Goal: Task Accomplishment & Management: Manage account settings

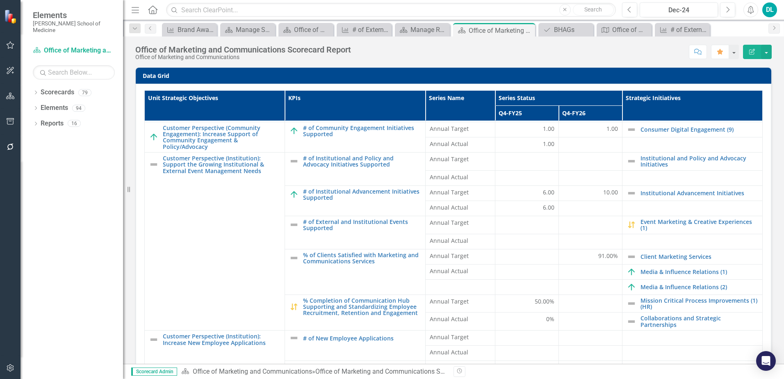
scroll to position [265, 0]
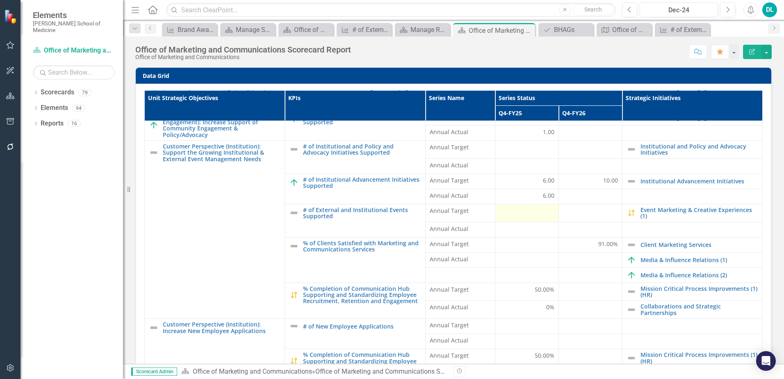
click at [512, 215] on div at bounding box center [526, 212] width 55 height 10
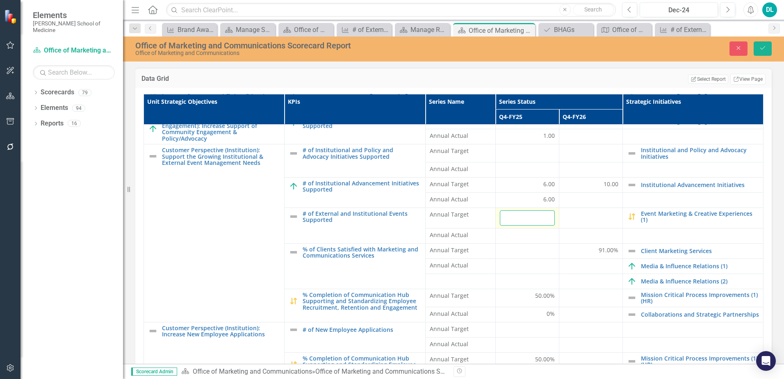
click at [512, 215] on input "number" at bounding box center [527, 217] width 55 height 15
type input "100"
click at [516, 241] on div at bounding box center [527, 236] width 55 height 10
click at [517, 241] on div at bounding box center [527, 236] width 55 height 10
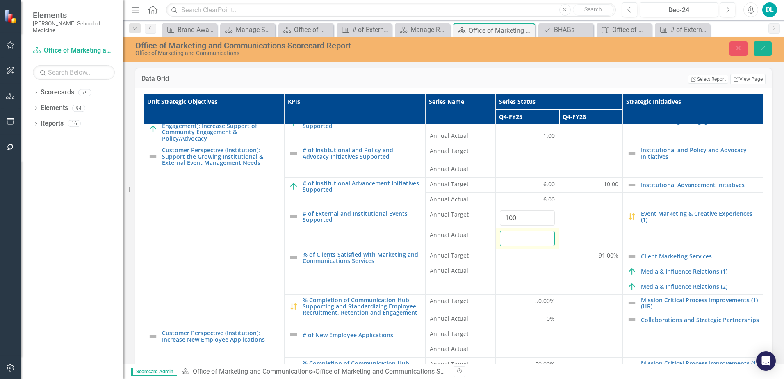
click at [517, 241] on input "number" at bounding box center [527, 238] width 55 height 15
click at [574, 219] on div at bounding box center [590, 215] width 55 height 10
click at [514, 223] on input "100" at bounding box center [527, 217] width 55 height 15
drag, startPoint x: 514, startPoint y: 245, endPoint x: 483, endPoint y: 244, distance: 30.8
click at [483, 244] on tr "Annual Actual 144" at bounding box center [454, 238] width 620 height 21
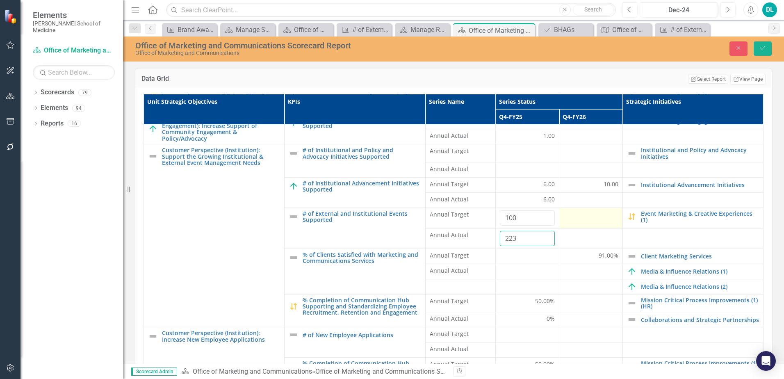
type input "223"
click at [570, 217] on div at bounding box center [590, 215] width 55 height 10
click at [572, 220] on div at bounding box center [590, 215] width 55 height 10
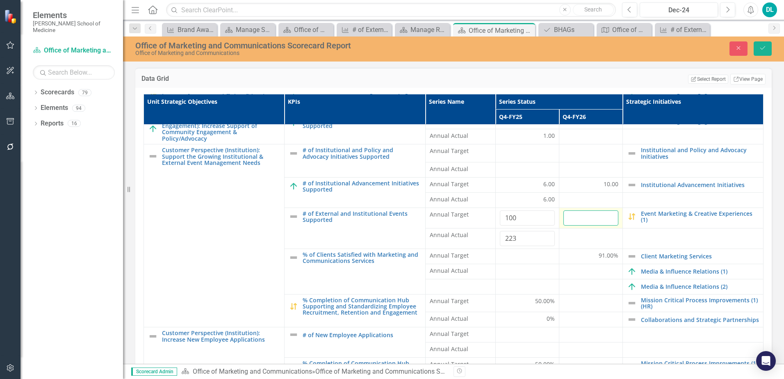
click at [572, 223] on input "number" at bounding box center [590, 217] width 55 height 15
type input "150"
click at [578, 205] on div at bounding box center [590, 200] width 55 height 10
click at [762, 51] on icon "Save" at bounding box center [762, 48] width 7 height 6
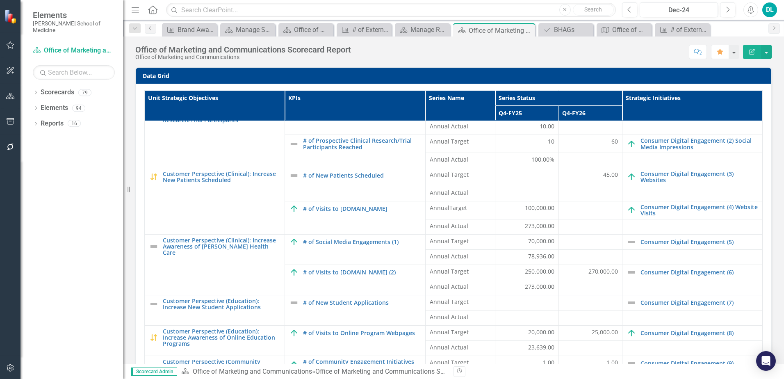
scroll to position [0, 0]
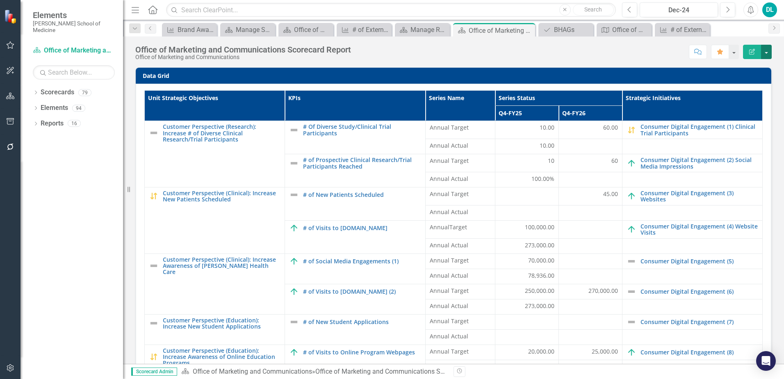
click at [768, 52] on button "button" at bounding box center [766, 52] width 11 height 14
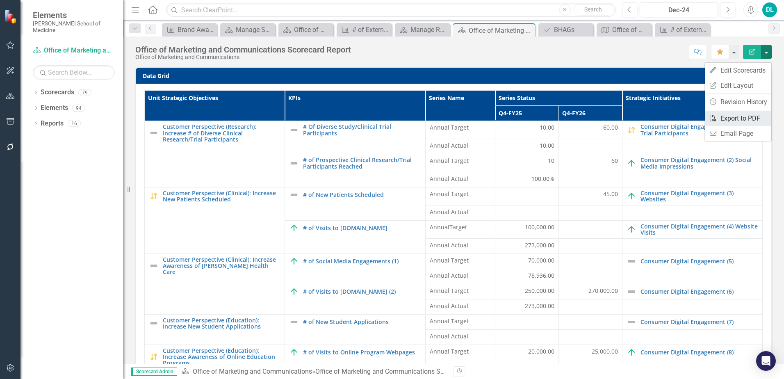
click at [743, 115] on link "PDF Export to PDF" at bounding box center [738, 118] width 66 height 15
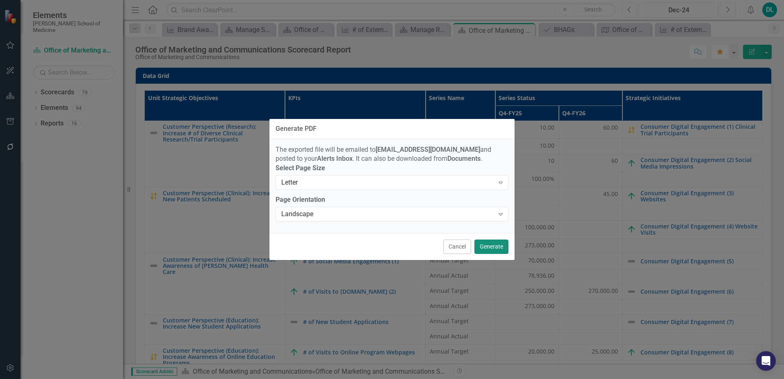
click at [483, 254] on button "Generate" at bounding box center [491, 246] width 34 height 14
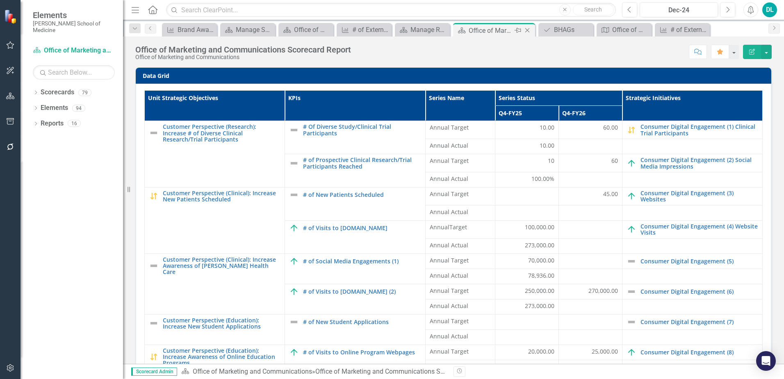
click at [531, 32] on icon "Close" at bounding box center [527, 30] width 8 height 7
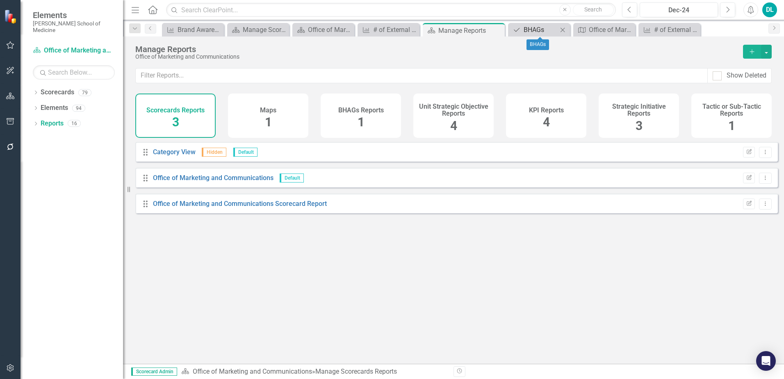
click at [538, 30] on div "BHAGs" at bounding box center [541, 30] width 34 height 10
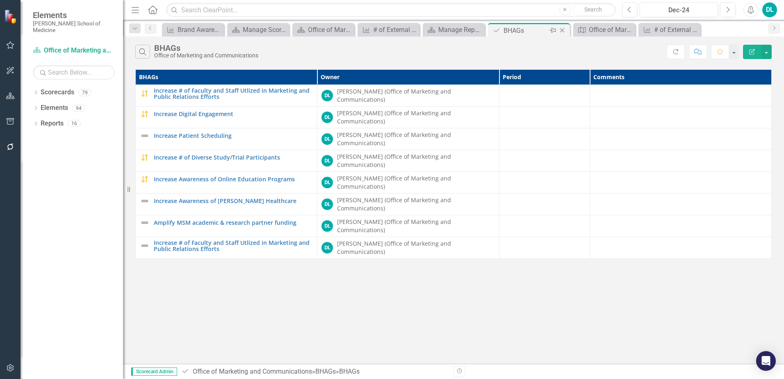
click at [564, 32] on icon at bounding box center [562, 30] width 5 height 5
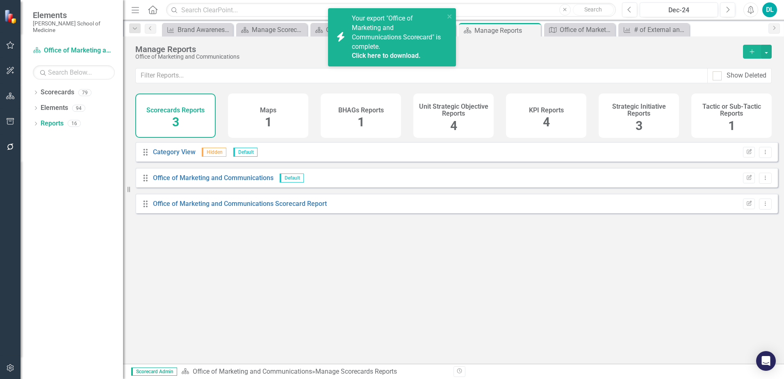
click at [394, 57] on link "Click here to download." at bounding box center [386, 56] width 69 height 8
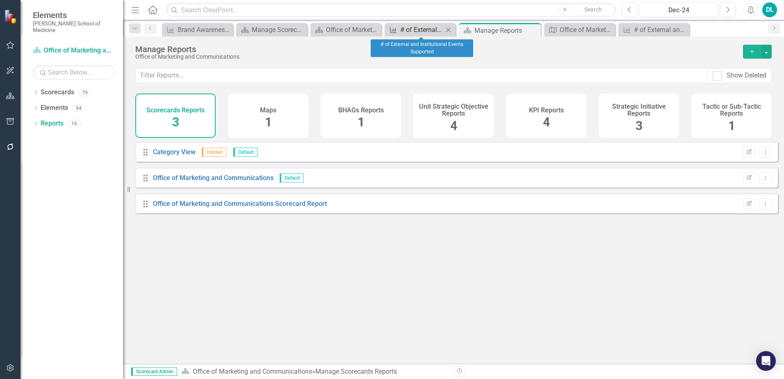
click at [418, 34] on div "# of External and Institutional Events Supported" at bounding box center [421, 30] width 43 height 10
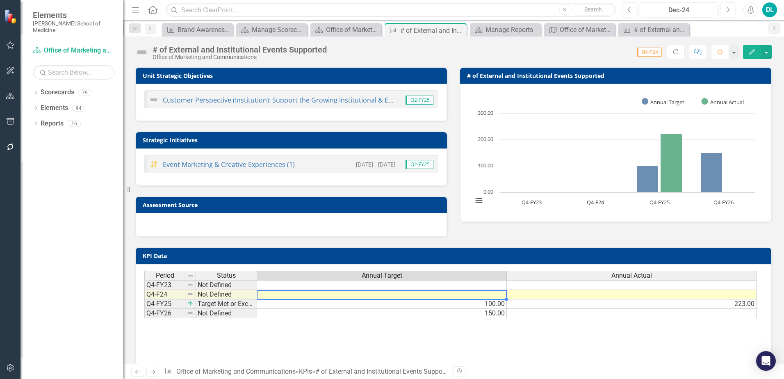
click at [485, 297] on td at bounding box center [382, 294] width 250 height 9
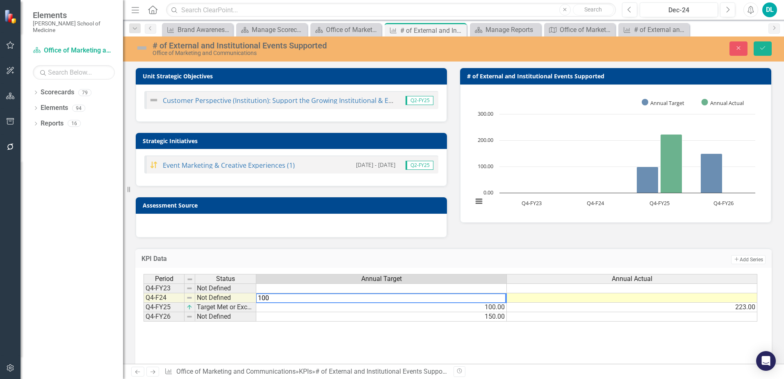
type textarea "100"
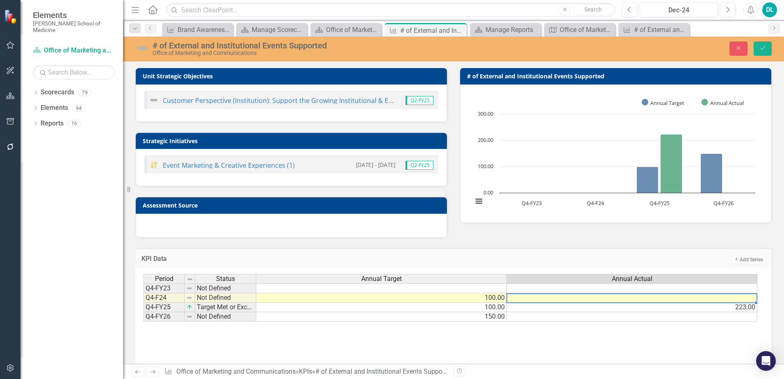
click at [572, 301] on td at bounding box center [632, 297] width 251 height 9
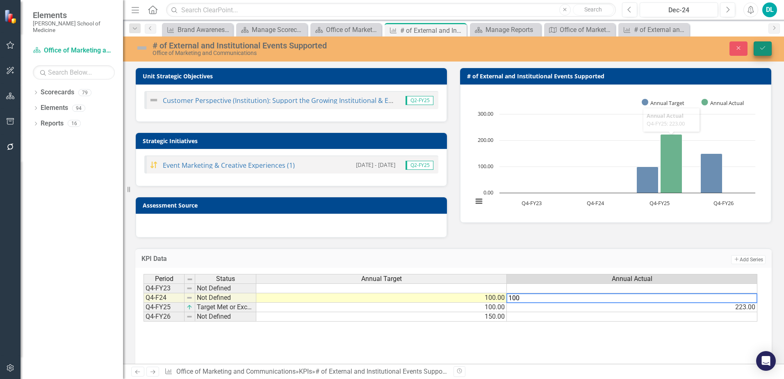
type textarea "100"
click at [761, 53] on button "Save" at bounding box center [763, 48] width 18 height 14
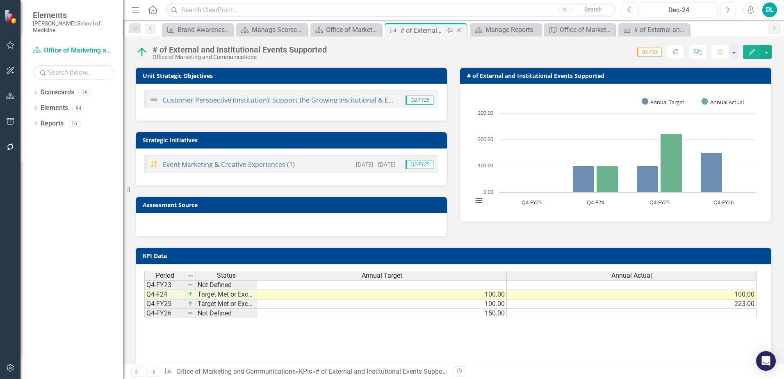
click at [462, 31] on icon "Close" at bounding box center [459, 30] width 8 height 7
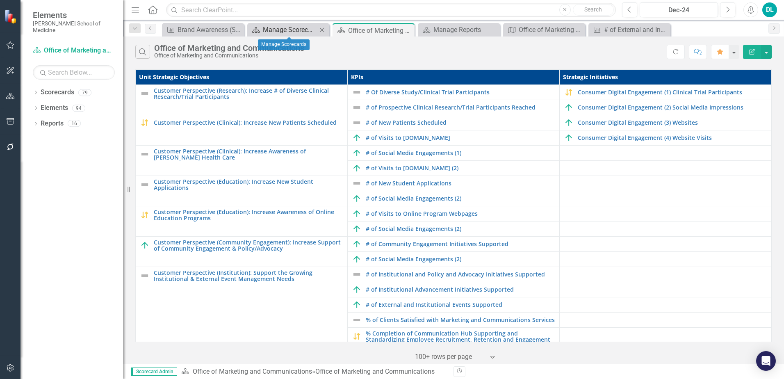
click at [296, 34] on div "Manage Scorecards" at bounding box center [290, 30] width 54 height 10
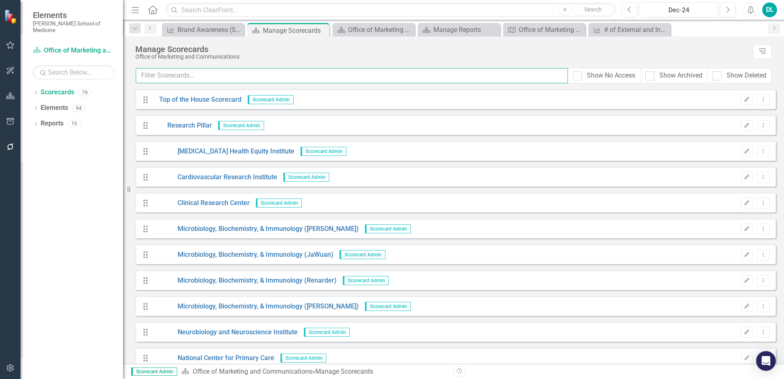
click at [230, 79] on input "text" at bounding box center [352, 75] width 432 height 15
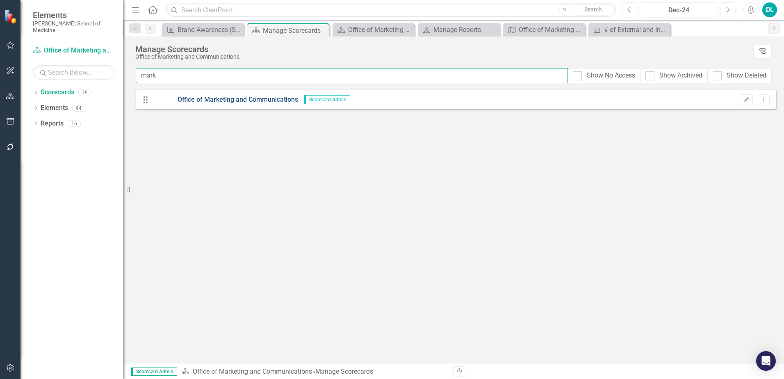
type input "mark"
click at [248, 103] on link "Office of Marketing and Communications" at bounding box center [225, 99] width 145 height 9
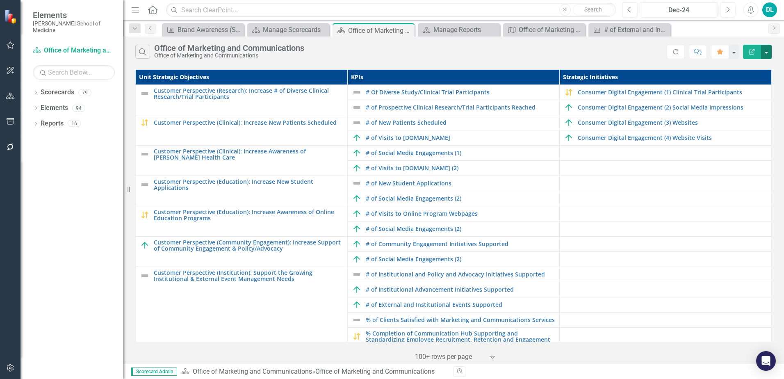
click at [767, 53] on button "button" at bounding box center [766, 52] width 11 height 14
click at [745, 90] on link "PDF Export to PDF" at bounding box center [739, 86] width 65 height 15
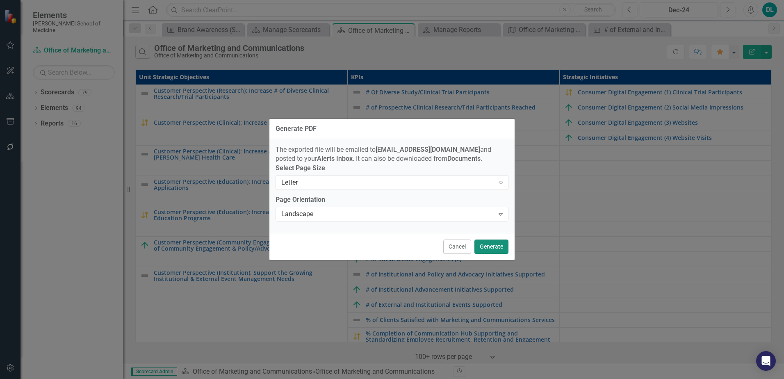
click at [479, 253] on button "Generate" at bounding box center [491, 246] width 34 height 14
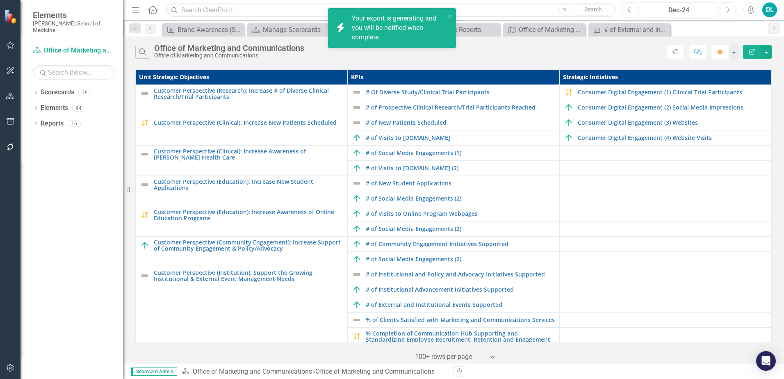
click at [369, 63] on div "Search Office of Marketing and Communications Office of Marketing and Communica…" at bounding box center [453, 49] width 661 height 27
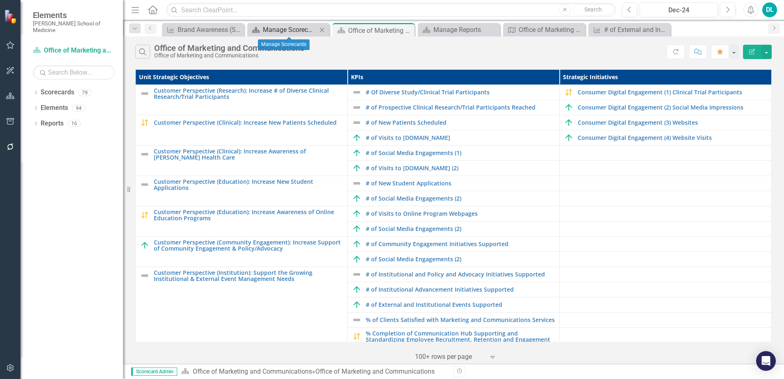
click at [264, 33] on link "Scorecards Manage Scorecards" at bounding box center [283, 30] width 68 height 10
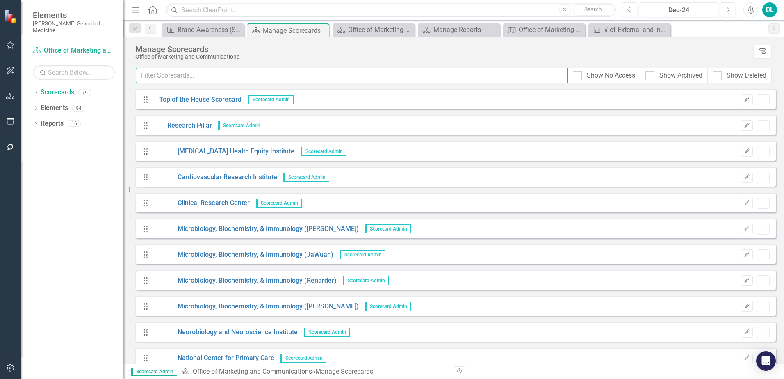
click at [288, 79] on input "text" at bounding box center [352, 75] width 432 height 15
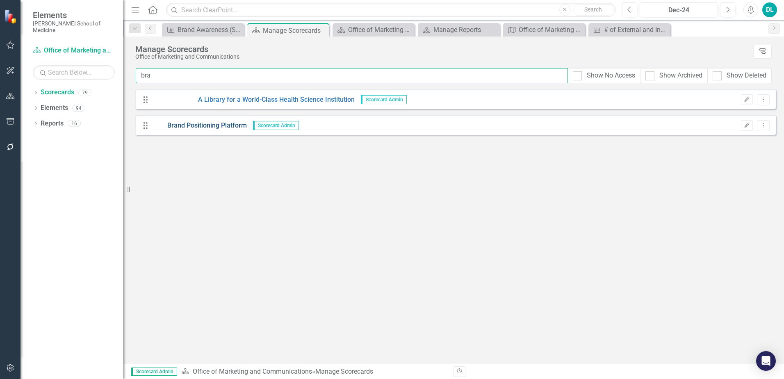
type input "bra"
click at [238, 126] on link "Brand Positioning Platform" at bounding box center [200, 125] width 94 height 9
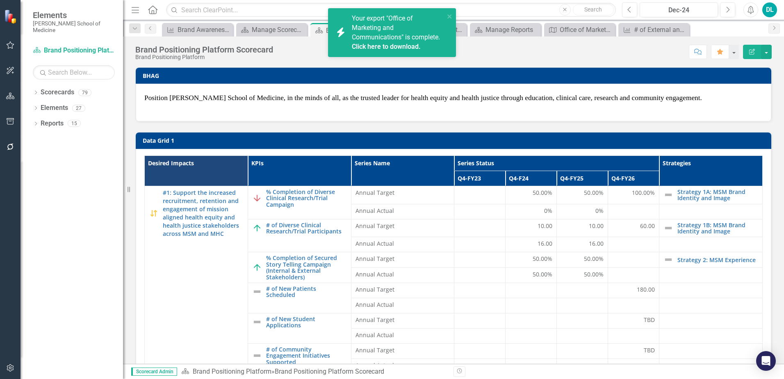
click at [399, 50] on link "Click here to download." at bounding box center [386, 47] width 69 height 8
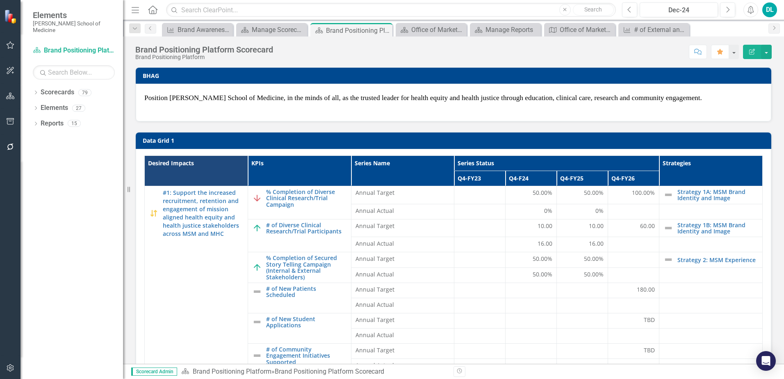
click at [476, 64] on div "Brand Positioning Platform Scorecard Brand Positioning Platform Score: N/A Dec-…" at bounding box center [453, 199] width 661 height 327
click at [769, 52] on button "button" at bounding box center [766, 52] width 11 height 14
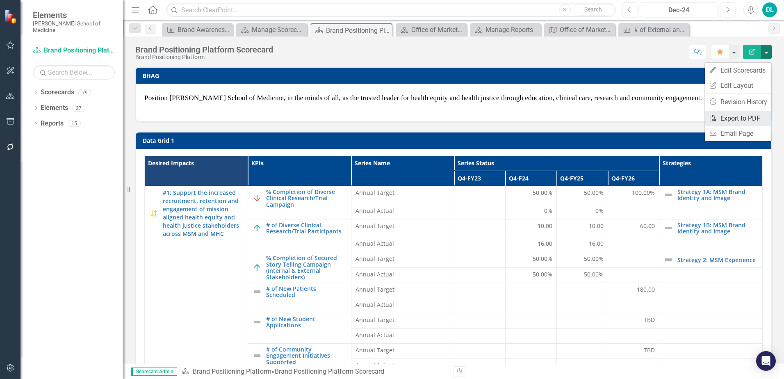
click at [745, 119] on link "PDF Export to PDF" at bounding box center [738, 118] width 66 height 15
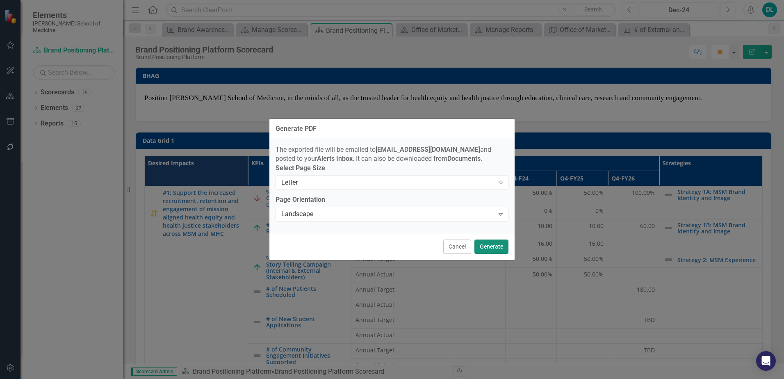
click at [481, 248] on button "Generate" at bounding box center [491, 246] width 34 height 14
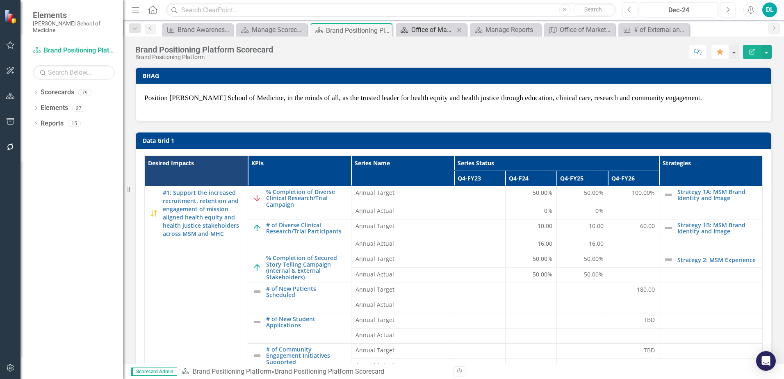
click at [432, 29] on div "Office of Marketing and Communications" at bounding box center [432, 30] width 43 height 10
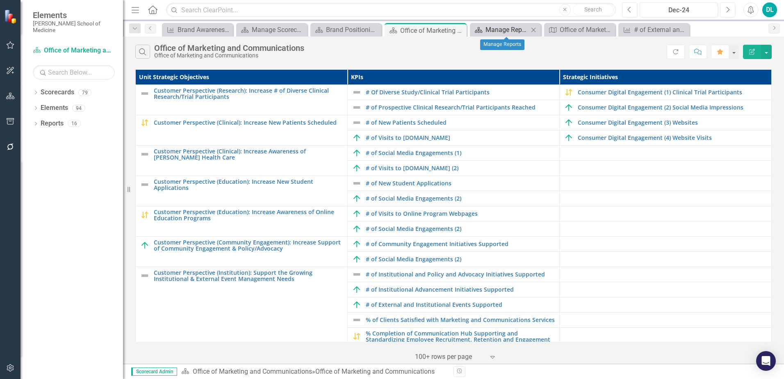
click at [495, 28] on div "Manage Reports" at bounding box center [507, 30] width 43 height 10
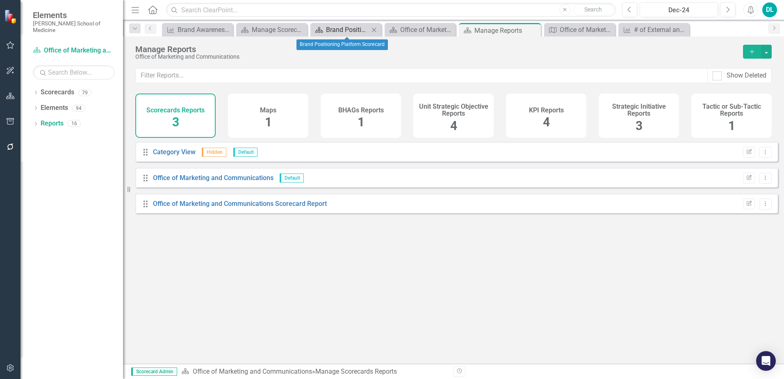
click at [346, 33] on div "Brand Positioning Platform Scorecard" at bounding box center [347, 30] width 43 height 10
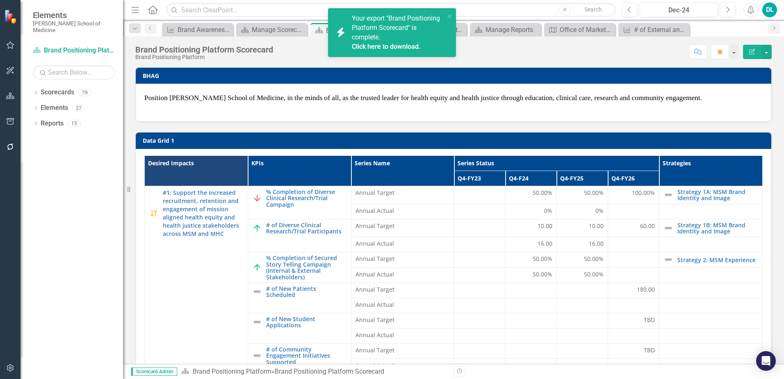
click at [497, 56] on div "Score: N/A Dec-24 Completed Comment Favorite Edit Report" at bounding box center [524, 52] width 495 height 14
click at [499, 48] on div "Score: N/A Dec-24 Completed Comment Favorite Edit Report" at bounding box center [524, 52] width 495 height 14
click at [401, 45] on link "Click here to download." at bounding box center [386, 47] width 69 height 8
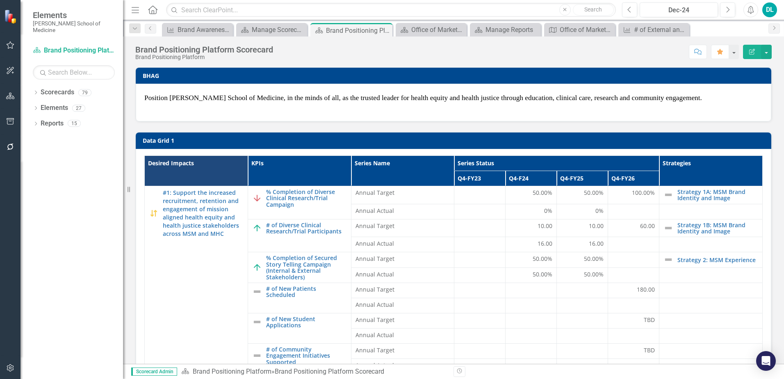
click at [474, 60] on div "Brand Positioning Platform Scorecard Brand Positioning Platform Score: N/A Dec-…" at bounding box center [453, 48] width 661 height 25
click at [429, 34] on div "Office of Marketing and Communications" at bounding box center [432, 30] width 43 height 10
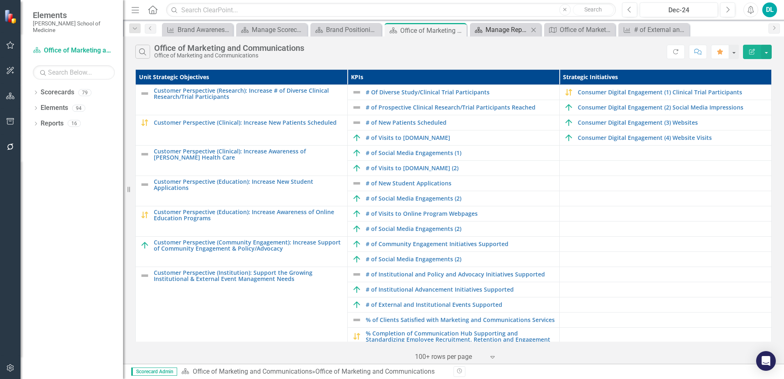
click at [491, 33] on div "Manage Reports" at bounding box center [507, 30] width 43 height 10
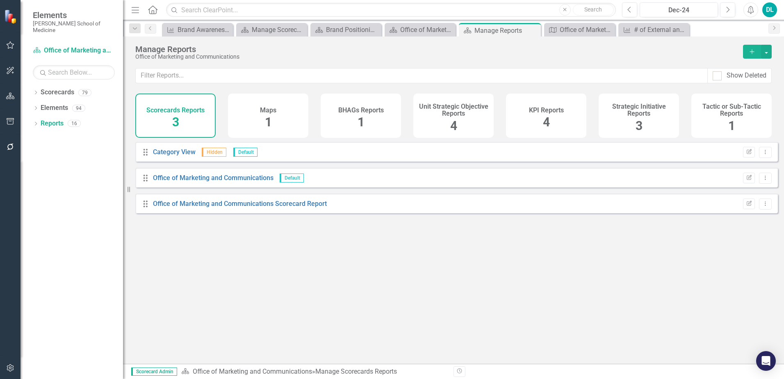
click at [278, 123] on div "Maps 1" at bounding box center [268, 115] width 80 height 44
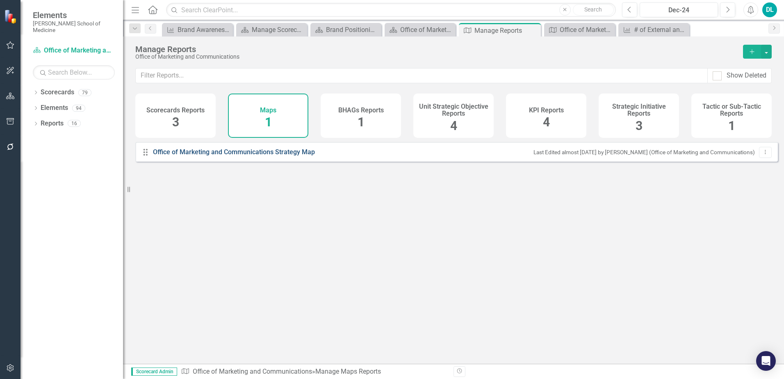
click at [290, 157] on link "Office of Marketing and Communications Strategy Map" at bounding box center [235, 152] width 164 height 9
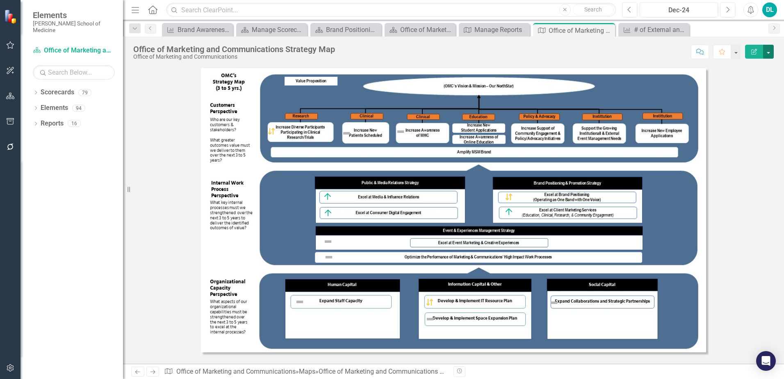
click at [768, 53] on button "button" at bounding box center [768, 52] width 11 height 14
click at [749, 83] on link "PDF Export to PDF" at bounding box center [741, 83] width 65 height 15
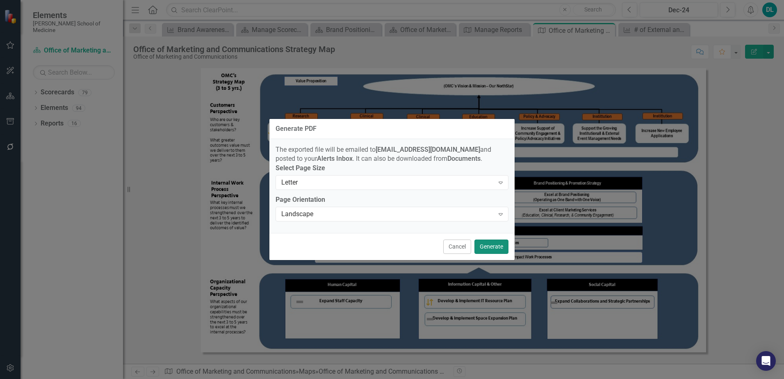
click at [483, 254] on button "Generate" at bounding box center [491, 246] width 34 height 14
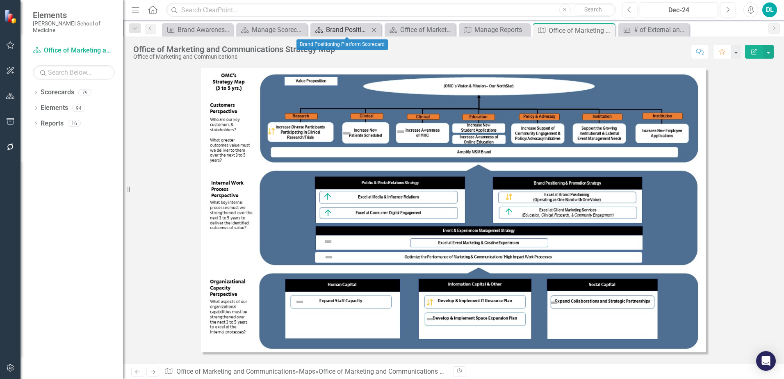
click at [339, 31] on div "Brand Positioning Platform Scorecard" at bounding box center [347, 30] width 43 height 10
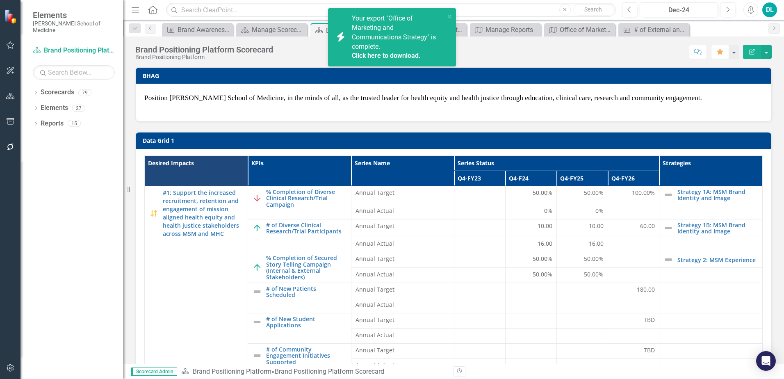
click at [386, 57] on link "Click here to download." at bounding box center [386, 56] width 69 height 8
